Goal: Task Accomplishment & Management: Use online tool/utility

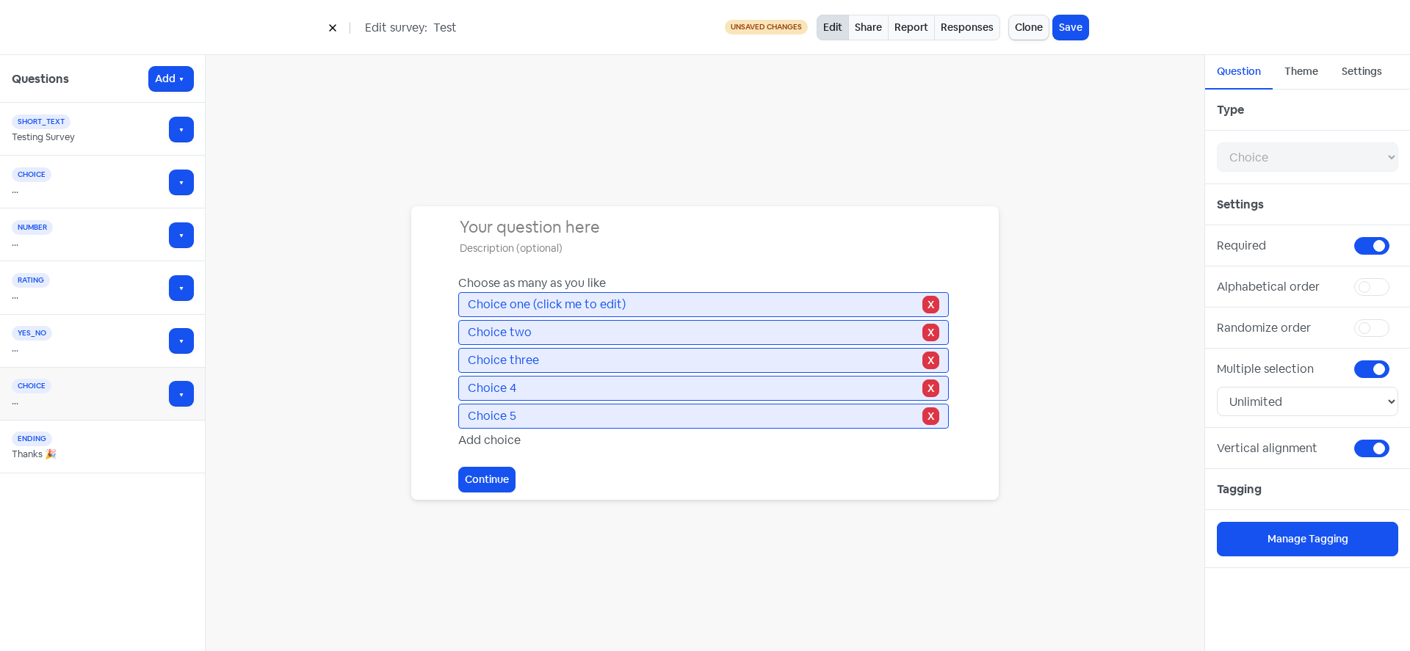
select select "choice"
